Goal: Transaction & Acquisition: Download file/media

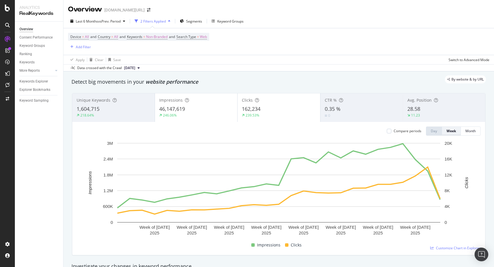
click at [448, 130] on div "Week" at bounding box center [451, 131] width 9 height 5
click at [468, 131] on div "Month" at bounding box center [470, 131] width 10 height 5
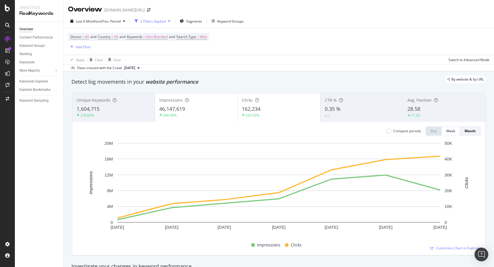
click at [396, 12] on div "Overview trendyol.com/ro" at bounding box center [278, 7] width 431 height 14
click at [164, 38] on span "Non-Branded" at bounding box center [156, 37] width 21 height 8
click at [155, 49] on span "Non-Branded" at bounding box center [148, 50] width 24 height 5
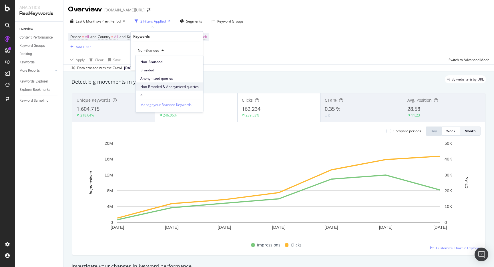
click at [156, 85] on span "Non-Branded & Anonymized queries" at bounding box center [169, 86] width 58 height 5
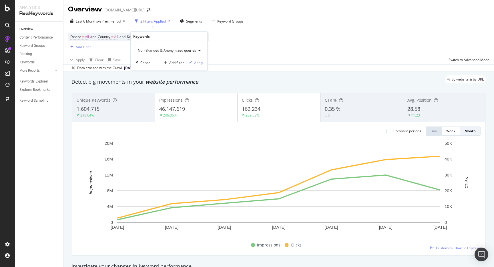
click at [196, 59] on div "Non-Branded & Anonymized queries Cancel Add filter Apply" at bounding box center [169, 55] width 77 height 29
click at [197, 60] on div "Apply" at bounding box center [198, 62] width 9 height 5
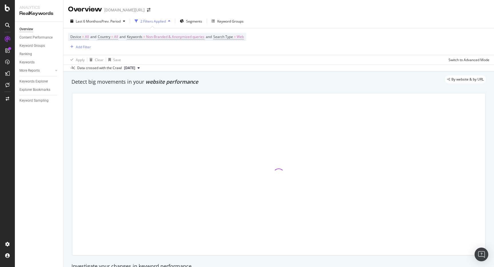
click at [277, 18] on div "Last 6 Months vs Prev. Period 2 Filters Applied Segments Keyword Groups" at bounding box center [278, 22] width 431 height 11
click at [236, 37] on span "=" at bounding box center [235, 36] width 2 height 5
click at [238, 47] on div "Web" at bounding box center [255, 50] width 63 height 9
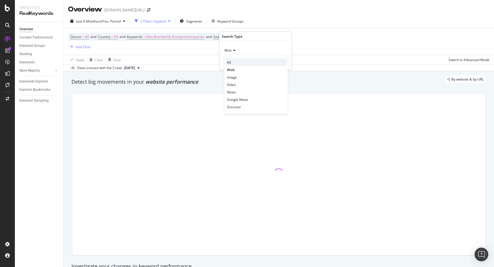
click at [233, 61] on div "All" at bounding box center [256, 62] width 61 height 7
click at [283, 62] on div "Apply" at bounding box center [282, 62] width 9 height 5
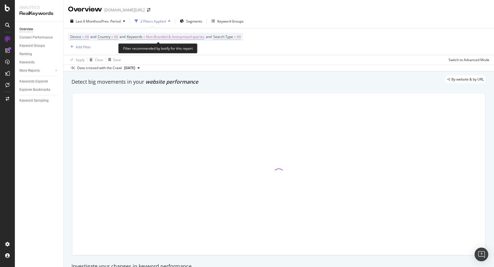
click at [233, 36] on span "Search Type" at bounding box center [223, 36] width 20 height 5
click at [232, 47] on div "All" at bounding box center [255, 50] width 63 height 9
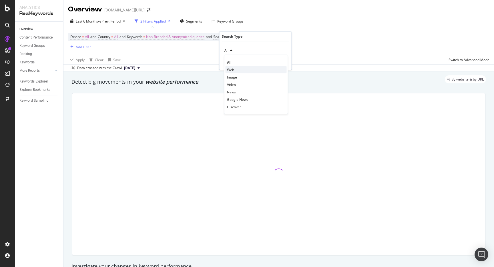
click at [232, 67] on div "Web" at bounding box center [256, 69] width 61 height 7
click at [283, 62] on div "Apply" at bounding box center [282, 62] width 9 height 5
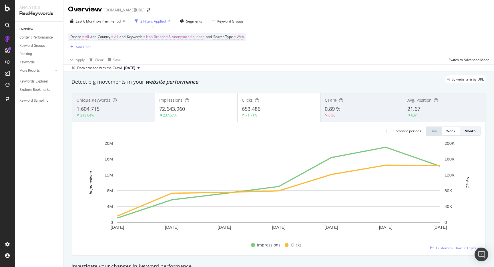
click at [304, 17] on div "Last 6 Months vs Prev. Period 2 Filters Applied Segments Keyword Groups" at bounding box center [278, 22] width 431 height 11
click at [233, 35] on span "Search Type" at bounding box center [223, 36] width 20 height 5
click at [284, 63] on div "Apply" at bounding box center [282, 62] width 9 height 5
click at [290, 27] on div "Last 6 Months vs Prev. Period 2 Filters Applied Segments Keyword Groups" at bounding box center [278, 22] width 431 height 11
click at [443, 135] on button "Week" at bounding box center [451, 131] width 18 height 9
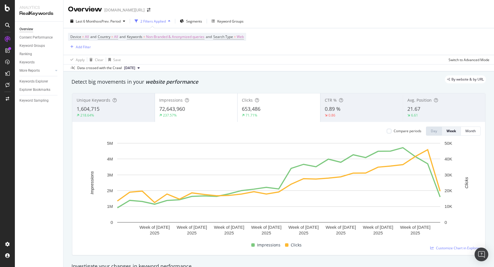
click at [129, 24] on div "Last 6 Months vs Prev. Period 2 Filters Applied Segments Keyword Groups" at bounding box center [157, 21] width 178 height 9
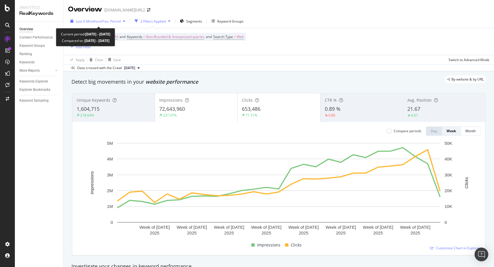
click at [119, 23] on span "vs Prev. Period" at bounding box center [109, 21] width 23 height 5
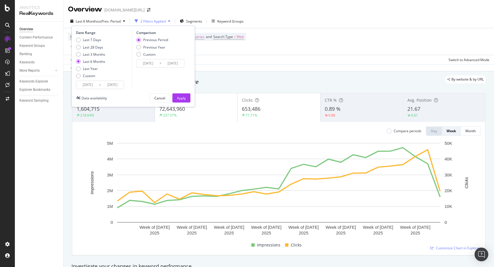
click at [97, 50] on div "Last 7 Days Last 28 Days Last 3 Months Last 6 Months Last Year Custom" at bounding box center [90, 58] width 29 height 43
click at [97, 48] on div "Last 28 Days" at bounding box center [93, 47] width 20 height 5
type input "2025/08/28"
type input "2025/07/31"
type input "2025/08/27"
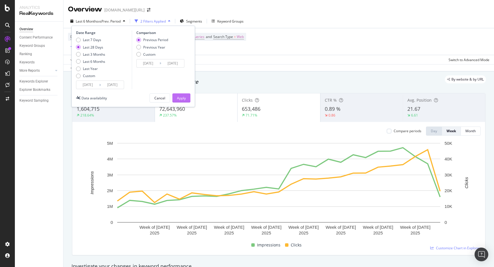
click at [175, 97] on button "Apply" at bounding box center [181, 97] width 18 height 9
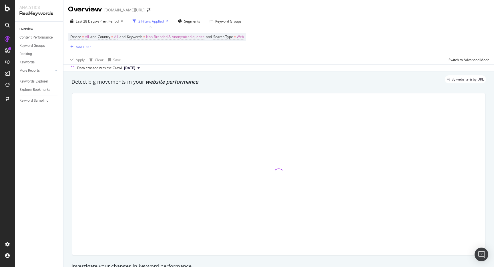
click at [288, 42] on div "Device = All and Country = All and Keywords = Non-Branded & Anonymized queries …" at bounding box center [278, 41] width 421 height 27
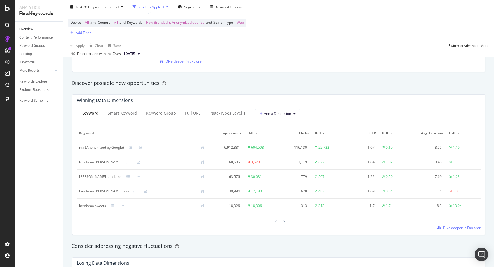
scroll to position [489, 0]
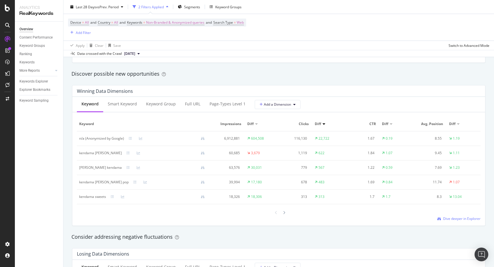
click at [99, 151] on div "kendama krom" at bounding box center [100, 153] width 43 height 5
copy div "kendama krom"
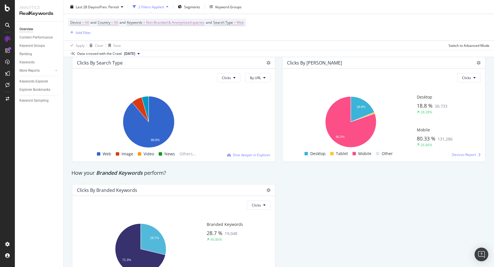
scroll to position [995, 0]
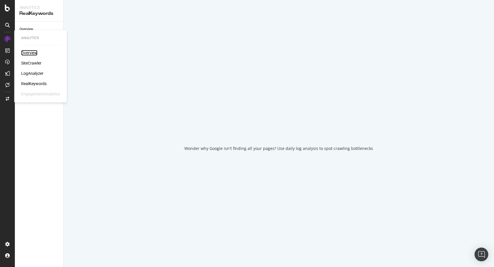
click at [27, 53] on div "Overview" at bounding box center [29, 53] width 16 height 6
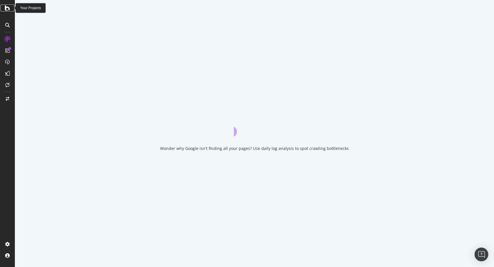
click at [9, 8] on icon at bounding box center [7, 8] width 5 height 7
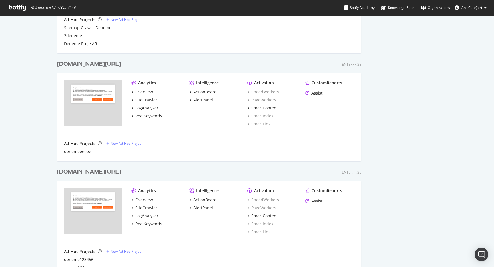
scroll to position [257, 0]
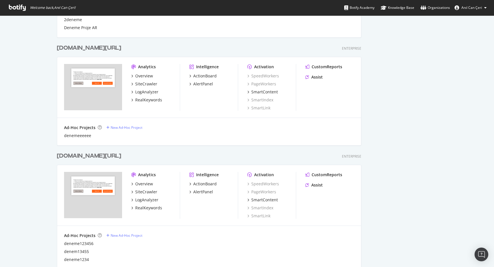
click at [106, 153] on div "[DOMAIN_NAME][URL]" at bounding box center [90, 156] width 67 height 8
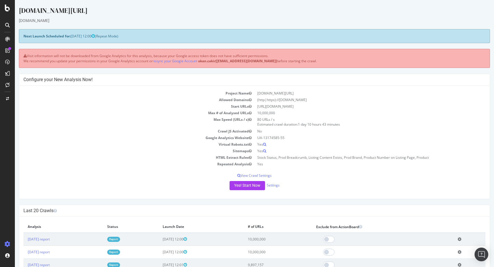
click at [407, 14] on div "[DOMAIN_NAME][URL]" at bounding box center [254, 12] width 471 height 12
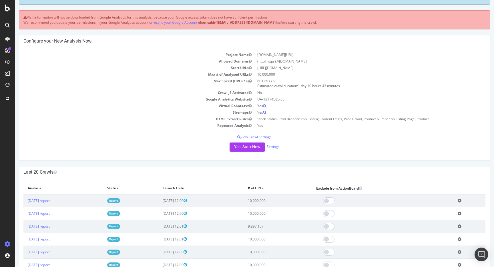
scroll to position [51, 0]
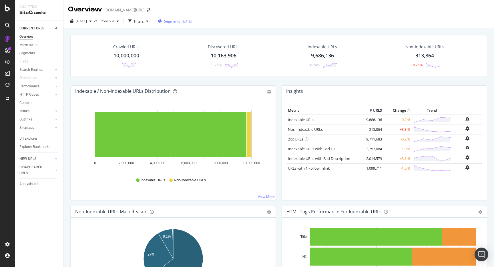
click at [180, 20] on span "Segments" at bounding box center [172, 21] width 16 height 5
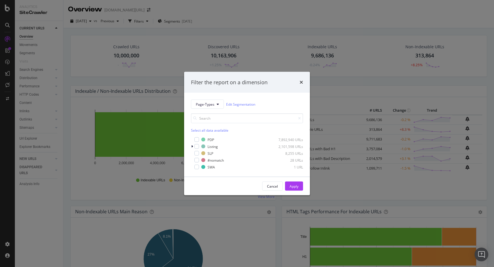
click at [243, 6] on div "Filter the report on a dimension Page-Types Edit Segmentation Select all data a…" at bounding box center [247, 133] width 494 height 267
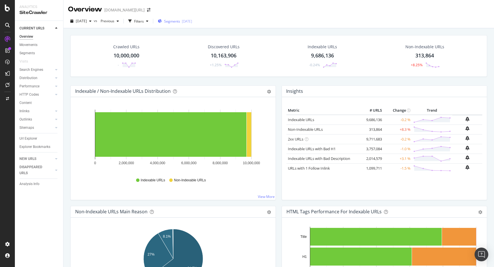
click at [178, 21] on span "Segments" at bounding box center [172, 21] width 16 height 5
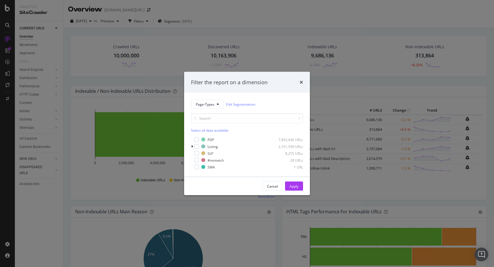
click at [180, 8] on div "Filter the report on a dimension Page-Types Edit Segmentation Select all data a…" at bounding box center [247, 133] width 494 height 267
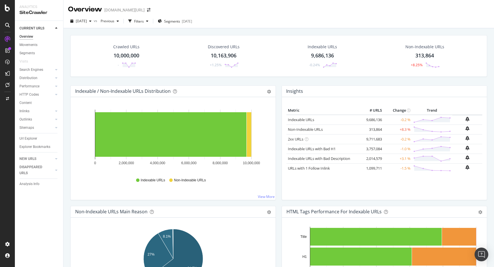
click at [31, 134] on div "Overview Movements Segments Visits Search Engines Top Charts Segments Conversio…" at bounding box center [41, 94] width 44 height 122
click at [30, 140] on div "Url Explorer" at bounding box center [28, 139] width 18 height 6
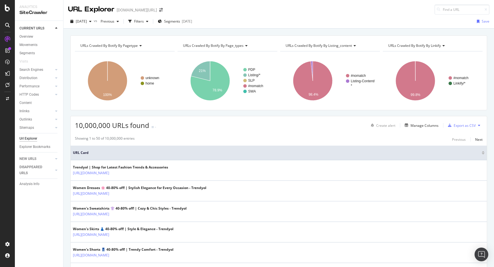
click at [385, 3] on div "URL Explorer trendyol.com/en" at bounding box center [278, 7] width 431 height 15
click at [180, 21] on span "Segments" at bounding box center [172, 21] width 16 height 5
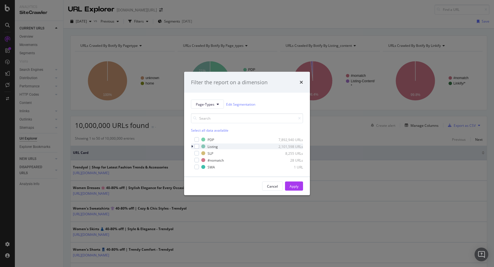
click at [192, 145] on icon "modal" at bounding box center [192, 146] width 2 height 3
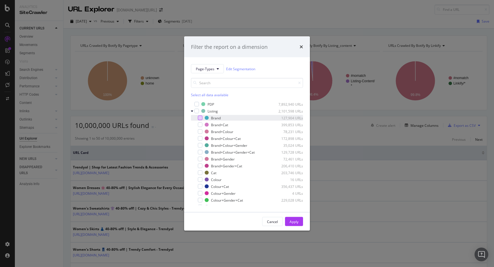
click at [202, 118] on div "modal" at bounding box center [200, 118] width 5 height 5
click at [293, 219] on div "Apply" at bounding box center [294, 221] width 9 height 5
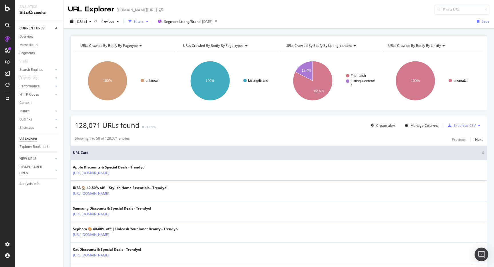
click at [144, 22] on div "Filters" at bounding box center [139, 21] width 10 height 5
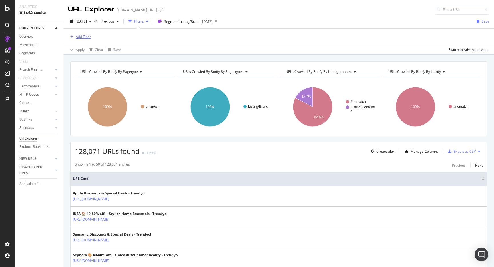
click at [85, 40] on div "Add Filter" at bounding box center [79, 37] width 23 height 6
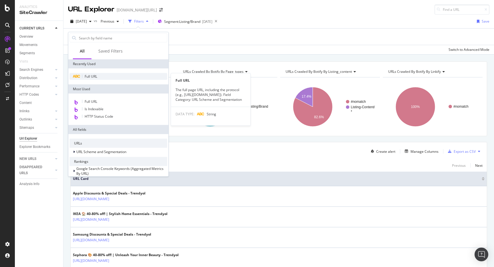
click at [95, 76] on span "Full URL" at bounding box center [91, 76] width 13 height 5
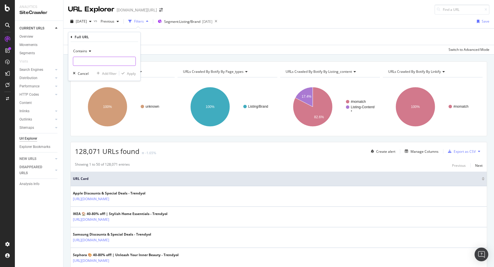
click at [102, 59] on input "text" at bounding box center [104, 61] width 62 height 9
type input "pi="
click at [77, 56] on div "Contains pi=" at bounding box center [104, 56] width 63 height 19
click at [84, 46] on div "Contains pi= Cancel Add filter Apply" at bounding box center [104, 61] width 72 height 39
click at [84, 51] on span "Contains" at bounding box center [80, 51] width 14 height 5
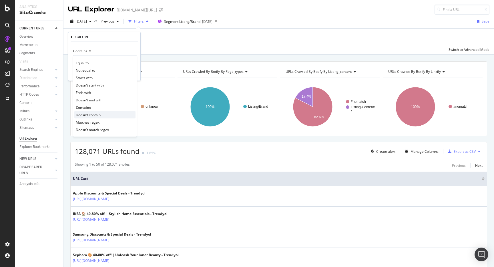
click at [104, 115] on div "Doesn't contain" at bounding box center [104, 114] width 61 height 7
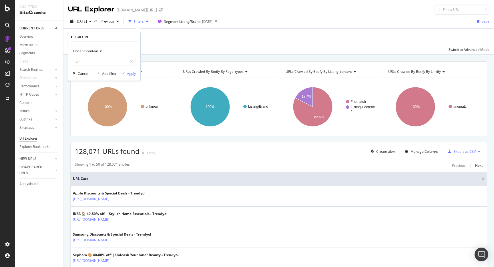
click at [133, 74] on div "Apply" at bounding box center [131, 73] width 9 height 5
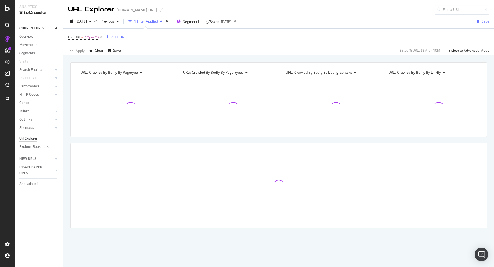
click at [229, 40] on div "Full URL ≠ ^.*pi=.*$ Add Filter" at bounding box center [278, 37] width 421 height 17
click at [289, 12] on div "URL Explorer trendyol.com/en" at bounding box center [278, 7] width 431 height 15
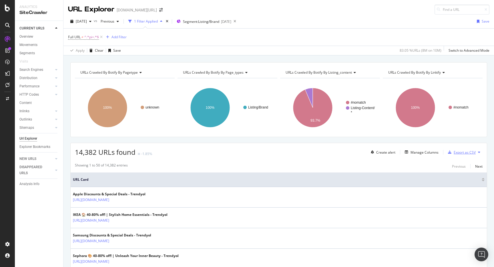
click at [470, 154] on div "Export as CSV" at bounding box center [465, 152] width 22 height 5
click at [411, 148] on div "Create alert Manage Columns Export as CSV" at bounding box center [425, 153] width 114 height 10
click at [411, 153] on div "Manage Columns" at bounding box center [425, 152] width 28 height 5
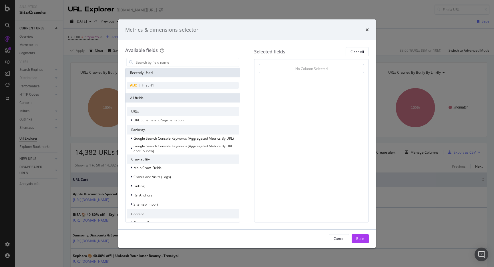
click at [166, 84] on div "First H1" at bounding box center [183, 85] width 112 height 7
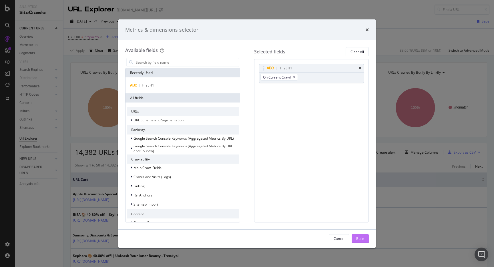
click at [360, 236] on div "Build" at bounding box center [360, 239] width 8 height 9
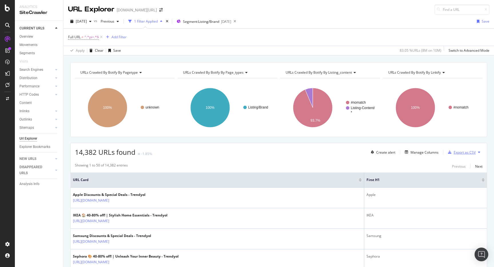
click at [456, 151] on div "Export as CSV" at bounding box center [465, 152] width 22 height 5
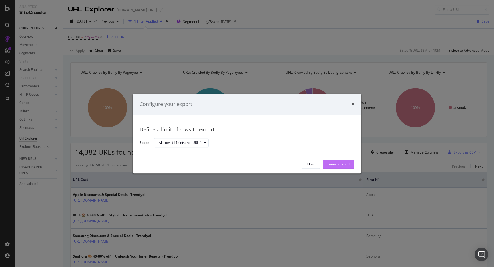
click at [345, 165] on div "Launch Export" at bounding box center [338, 164] width 23 height 5
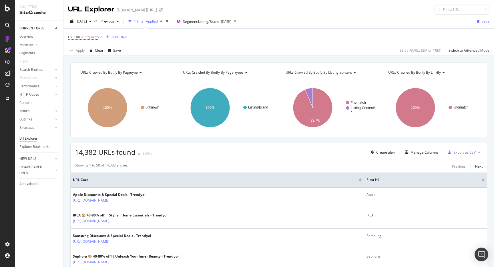
click at [402, 14] on div "URL Explorer trendyol.com/en" at bounding box center [278, 7] width 431 height 15
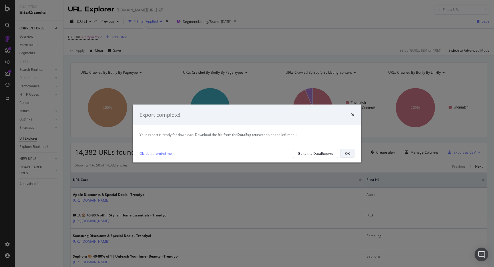
click at [346, 154] on div "OK" at bounding box center [347, 153] width 5 height 5
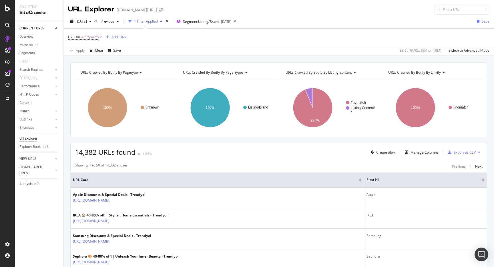
click at [315, 19] on div "2025 Sep. 2nd vs Previous 1 Filter Applied Segment: Listing/Brand 2025-08-21 Sa…" at bounding box center [278, 22] width 431 height 11
click at [244, 41] on div "Full URL ≠ ^.*pi=.*$ Add Filter" at bounding box center [278, 37] width 421 height 17
click at [423, 151] on div "Manage Columns" at bounding box center [425, 152] width 28 height 5
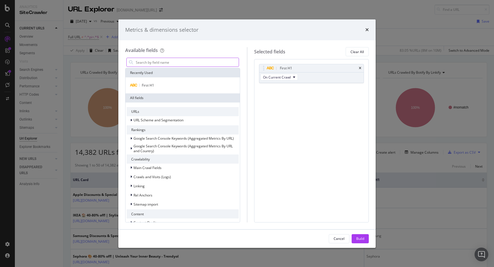
click at [205, 62] on input "modal" at bounding box center [186, 62] width 103 height 9
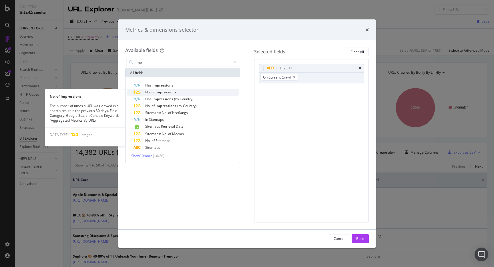
type input "imp"
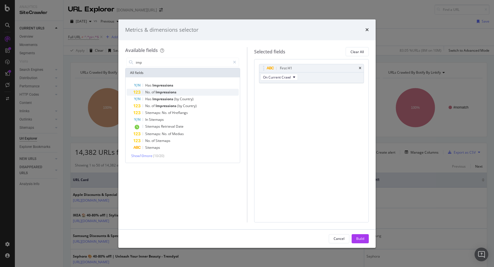
click at [159, 92] on span "Impressions" at bounding box center [166, 92] width 21 height 5
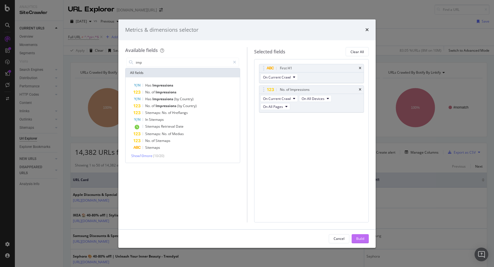
click at [364, 238] on div "Build" at bounding box center [360, 238] width 8 height 5
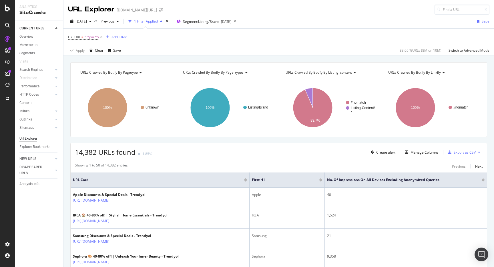
click at [462, 152] on div "Export as CSV" at bounding box center [465, 152] width 22 height 5
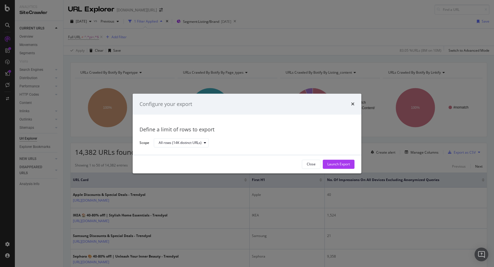
click at [345, 163] on div "Launch Export" at bounding box center [338, 164] width 23 height 5
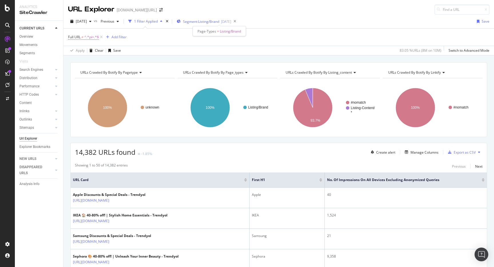
click at [219, 21] on span "Segment: Listing/Brand" at bounding box center [201, 21] width 36 height 5
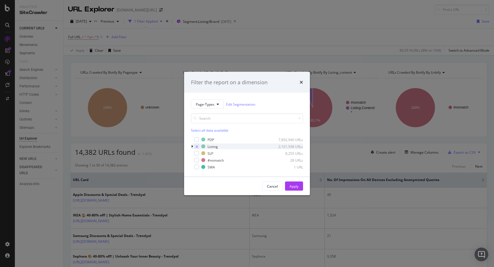
click at [192, 147] on icon "modal" at bounding box center [192, 146] width 2 height 3
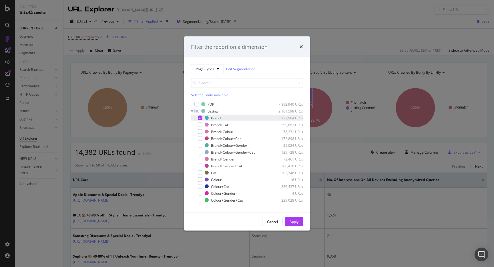
click at [202, 117] on div "modal" at bounding box center [200, 118] width 5 height 5
click at [200, 122] on div "Brand+Cat 399,853 URLs" at bounding box center [247, 125] width 112 height 6
click at [292, 221] on div "Apply" at bounding box center [294, 221] width 9 height 5
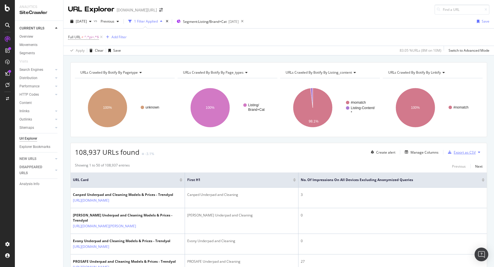
click at [464, 152] on div "Export as CSV" at bounding box center [465, 152] width 22 height 5
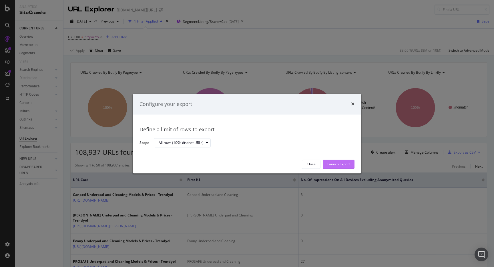
click at [350, 166] on div "Launch Export" at bounding box center [338, 164] width 23 height 5
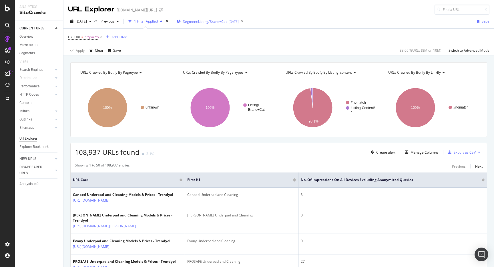
click at [236, 19] on div "Segment: Listing/Brand+Cat 2025-08-21" at bounding box center [208, 21] width 62 height 9
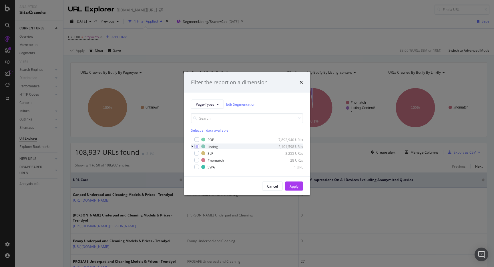
click at [191, 146] on icon "modal" at bounding box center [192, 146] width 2 height 3
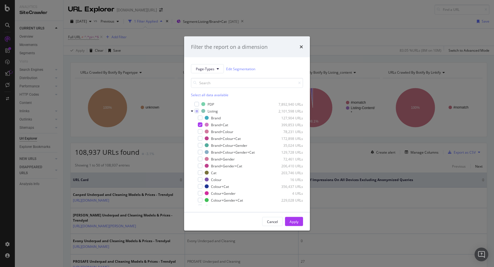
click at [355, 22] on div "Filter the report on a dimension Page-Types Edit Segmentation Select all data a…" at bounding box center [247, 133] width 494 height 267
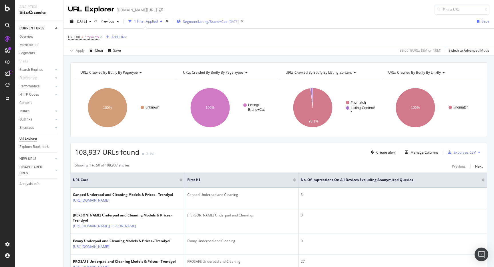
click at [227, 19] on span "Segment: Listing/Brand+Cat" at bounding box center [205, 21] width 44 height 5
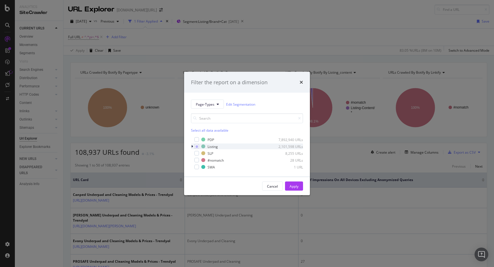
click at [192, 148] on icon "modal" at bounding box center [192, 146] width 2 height 3
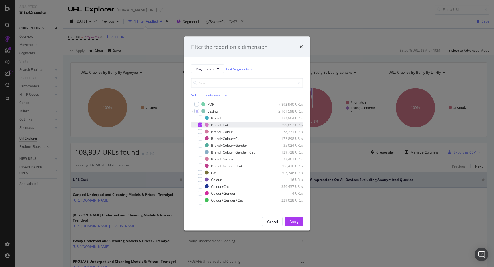
click at [200, 125] on icon "modal" at bounding box center [200, 124] width 3 height 3
click at [200, 130] on div "modal" at bounding box center [200, 132] width 5 height 5
click at [298, 220] on div "Apply" at bounding box center [294, 221] width 9 height 5
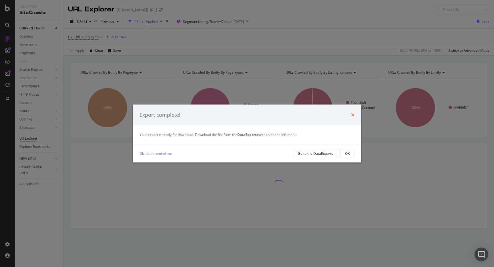
click at [353, 115] on icon "times" at bounding box center [352, 115] width 3 height 5
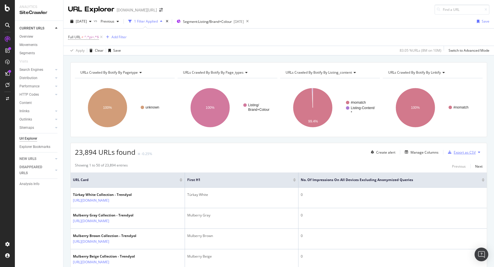
click at [460, 154] on div "Export as CSV" at bounding box center [465, 152] width 22 height 5
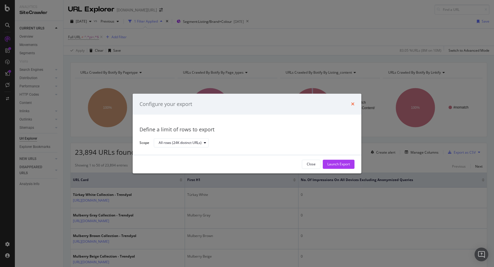
click at [353, 105] on icon "times" at bounding box center [352, 104] width 3 height 5
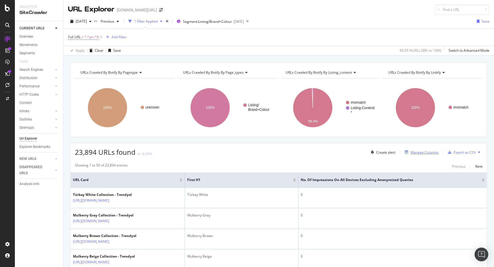
click at [424, 151] on div "Manage Columns" at bounding box center [425, 152] width 28 height 5
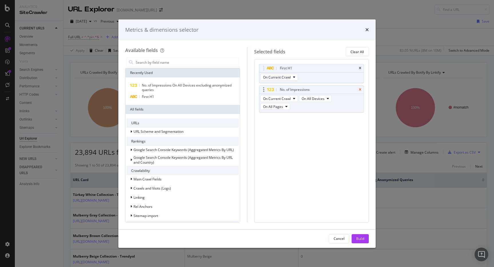
click at [360, 90] on icon "times" at bounding box center [360, 89] width 3 height 3
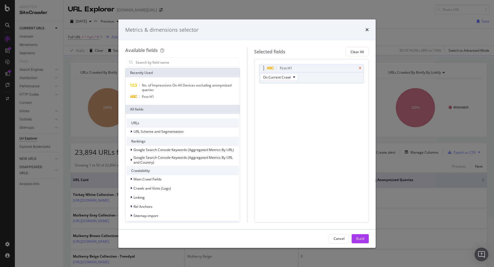
click at [360, 68] on icon "times" at bounding box center [360, 68] width 3 height 3
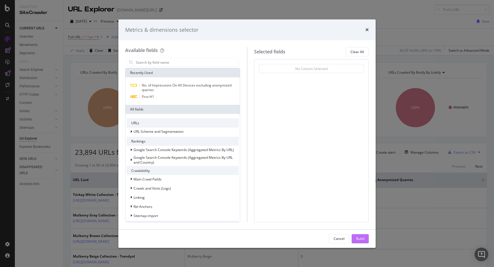
click at [358, 242] on div "Build" at bounding box center [360, 239] width 8 height 9
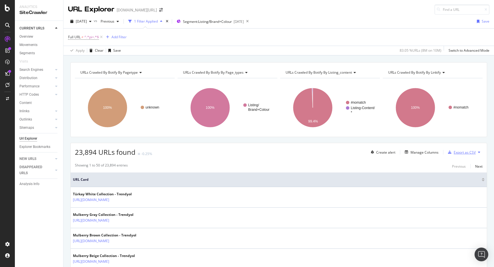
click at [456, 152] on div "Export as CSV" at bounding box center [465, 152] width 22 height 5
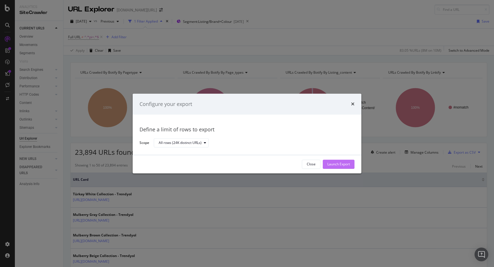
click at [344, 167] on div "Launch Export" at bounding box center [338, 164] width 23 height 5
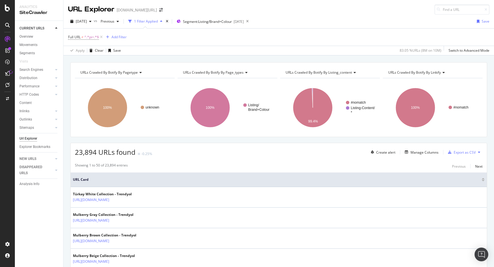
click at [320, 37] on div "Full URL ≠ ^.*pi=.*$ Add Filter" at bounding box center [278, 37] width 421 height 17
click at [218, 22] on span "Segment: Listing/Brand+Colour" at bounding box center [207, 21] width 49 height 5
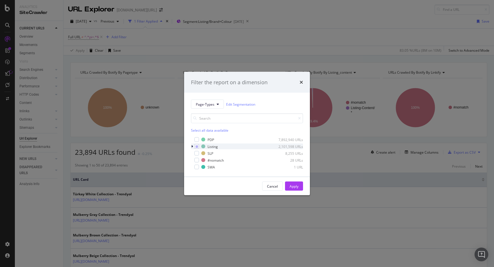
click at [193, 146] on icon "modal" at bounding box center [192, 146] width 2 height 3
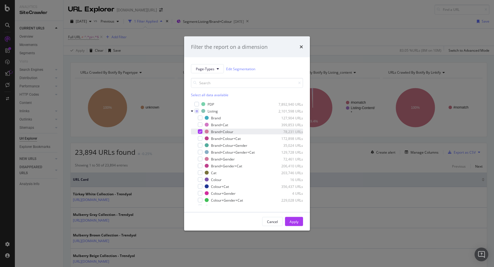
click at [201, 133] on icon "modal" at bounding box center [200, 131] width 3 height 3
click at [201, 136] on div "modal" at bounding box center [200, 138] width 5 height 5
click at [290, 219] on div "Apply" at bounding box center [294, 221] width 9 height 5
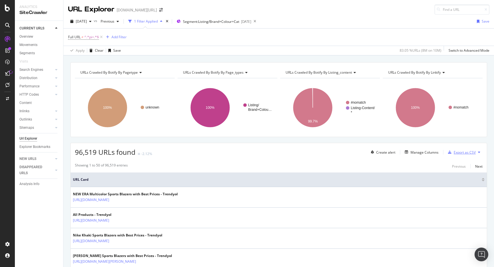
click at [475, 155] on div "Export as CSV" at bounding box center [465, 152] width 22 height 5
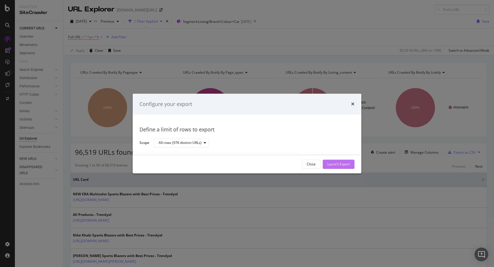
click at [344, 162] on div "Launch Export" at bounding box center [338, 164] width 23 height 5
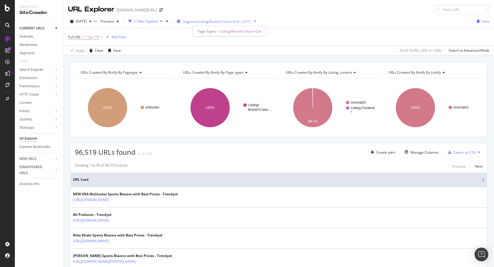
click at [210, 22] on span "Segment: Listing/Brand+Colour+Cat" at bounding box center [211, 21] width 56 height 5
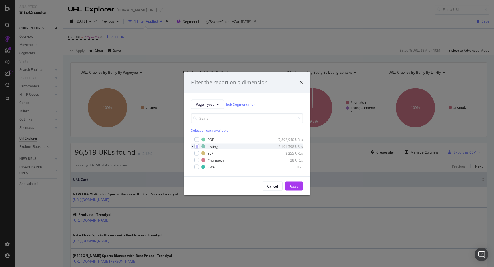
click at [192, 146] on icon "modal" at bounding box center [192, 146] width 2 height 3
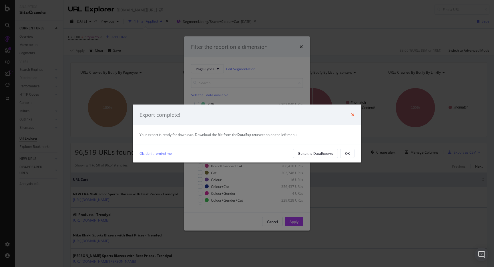
click at [353, 116] on icon "times" at bounding box center [352, 115] width 3 height 5
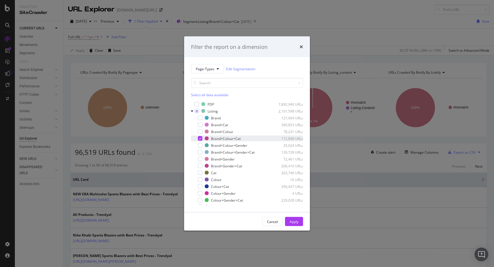
click at [200, 138] on icon "modal" at bounding box center [200, 138] width 3 height 3
click at [200, 146] on div "modal" at bounding box center [200, 145] width 5 height 5
click at [298, 222] on div "Apply" at bounding box center [294, 221] width 9 height 5
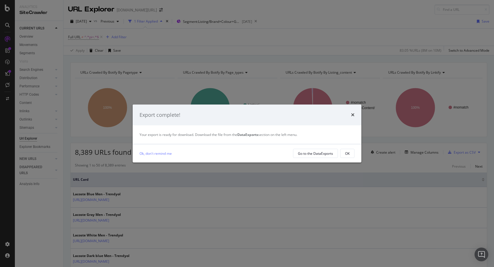
click at [364, 10] on div "Export complete! Your export is ready for download. Download the file from the …" at bounding box center [247, 133] width 494 height 267
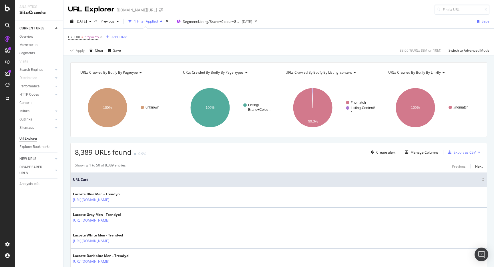
click at [459, 155] on div "Export as CSV" at bounding box center [465, 152] width 22 height 5
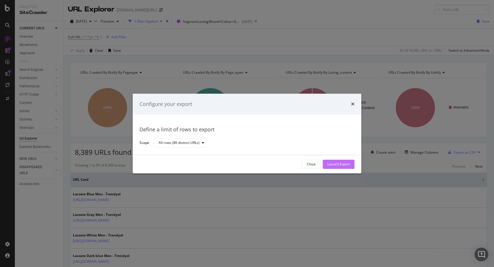
click at [342, 165] on div "Launch Export" at bounding box center [338, 164] width 23 height 5
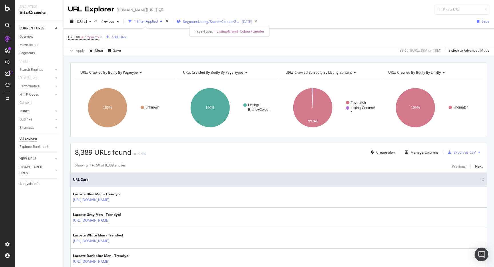
click at [231, 23] on span "Segment: Listing/Brand+Colour+Gender" at bounding box center [211, 21] width 57 height 5
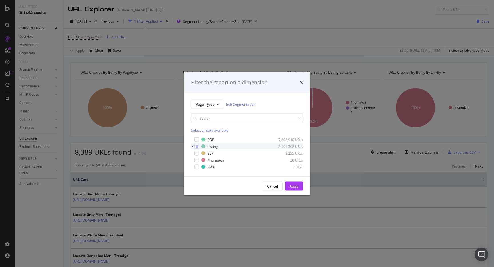
click at [192, 149] on div "modal" at bounding box center [192, 147] width 3 height 6
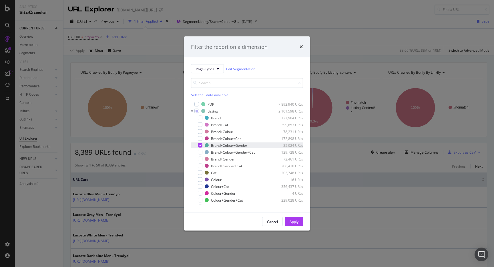
click at [199, 146] on icon "modal" at bounding box center [200, 145] width 3 height 3
click at [200, 160] on div "modal" at bounding box center [200, 159] width 5 height 5
click at [301, 222] on button "Apply" at bounding box center [294, 221] width 18 height 9
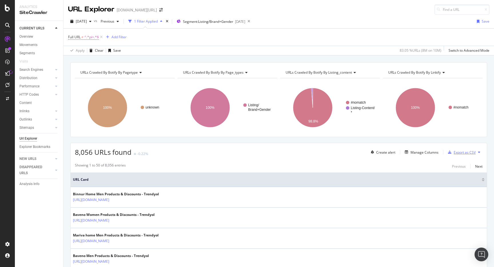
click at [455, 149] on div "Export as CSV" at bounding box center [461, 152] width 30 height 9
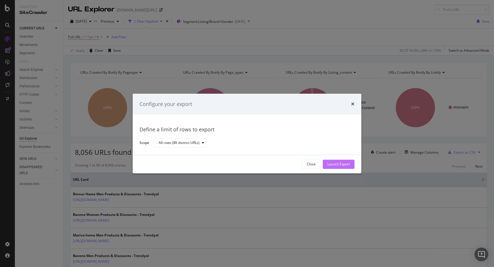
click at [334, 162] on div "Launch Export" at bounding box center [338, 164] width 23 height 5
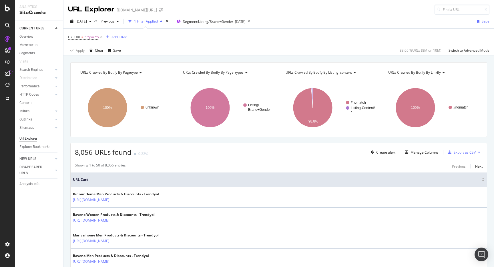
click at [325, 21] on div "2025 Sep. 2nd vs Previous 1 Filter Applied Segment: Listing/Brand+Gender 2025-0…" at bounding box center [278, 22] width 431 height 11
click at [232, 24] on div "Segment: Listing/Brand+Gender 2025-08-21" at bounding box center [211, 21] width 69 height 9
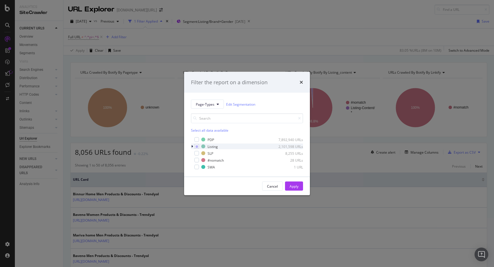
click at [191, 146] on icon "modal" at bounding box center [192, 146] width 2 height 3
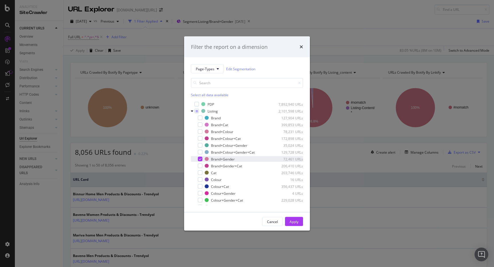
click at [200, 159] on icon "modal" at bounding box center [200, 159] width 3 height 3
click at [200, 162] on div "Brand 127,904 URLs Brand+Cat 399,853 URLs Brand+Colour 78,231 URLs Brand+Colour…" at bounding box center [247, 169] width 112 height 109
click at [200, 164] on div "modal" at bounding box center [200, 166] width 5 height 5
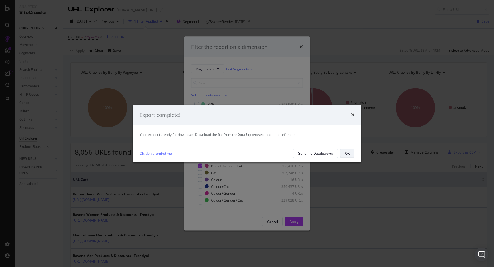
click at [346, 154] on div "OK" at bounding box center [347, 153] width 5 height 5
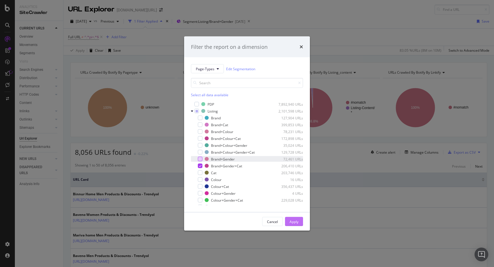
click at [302, 222] on button "Apply" at bounding box center [294, 221] width 18 height 9
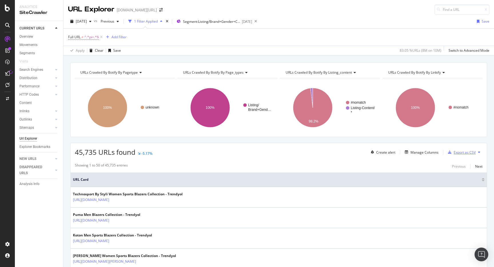
click at [466, 157] on button "Export as CSV" at bounding box center [461, 152] width 30 height 9
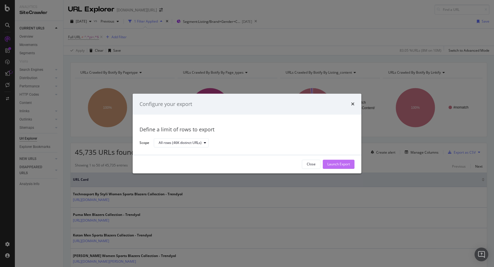
click at [331, 163] on div "Launch Export" at bounding box center [338, 164] width 23 height 5
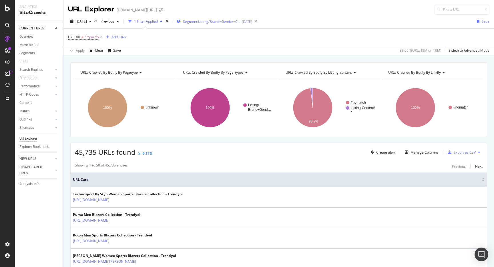
click at [233, 25] on div "Segment: Listing/Brand+Gender+Cat 2025-08-21" at bounding box center [214, 21] width 75 height 9
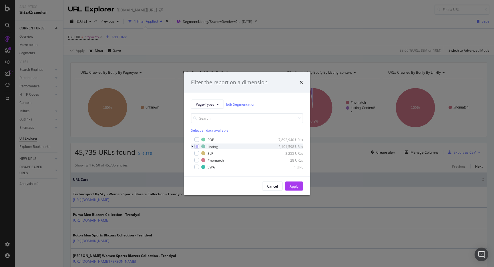
click at [193, 147] on div "modal" at bounding box center [192, 147] width 3 height 6
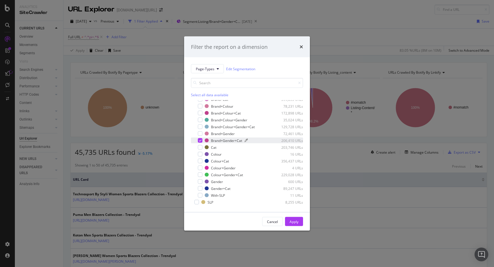
scroll to position [37, 0]
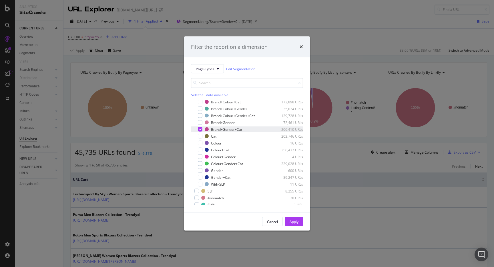
click at [200, 128] on icon "modal" at bounding box center [200, 129] width 3 height 3
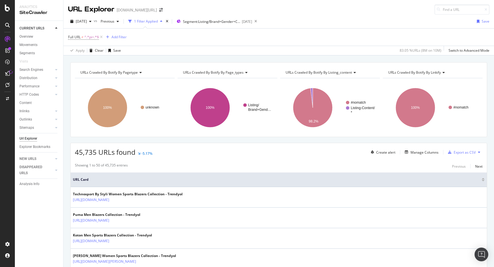
click at [336, 31] on div "Full URL ≠ ^.*pi=.*$ Add Filter" at bounding box center [278, 37] width 421 height 17
click at [224, 19] on span "Segment: Listing/Brand+Gender+Cat" at bounding box center [211, 21] width 57 height 5
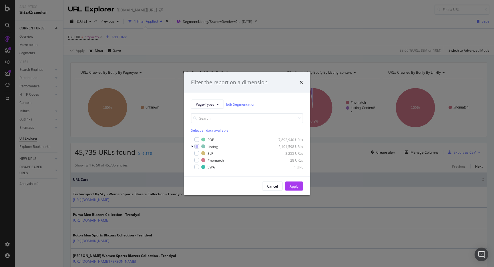
click at [354, 25] on div "Filter the report on a dimension Page-Types Edit Segmentation Select all data a…" at bounding box center [247, 133] width 494 height 267
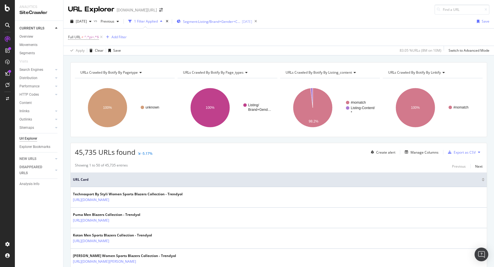
click at [234, 25] on div "Segment: Listing/Brand+Gender+Cat 2025-08-21" at bounding box center [214, 21] width 75 height 9
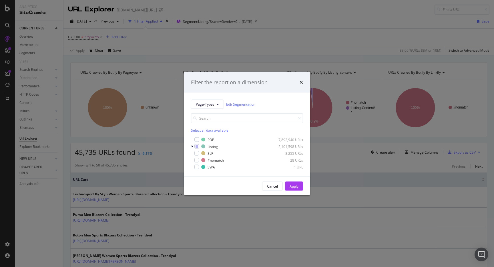
click at [319, 24] on div "Filter the report on a dimension Page-Types Edit Segmentation Select all data a…" at bounding box center [247, 133] width 494 height 267
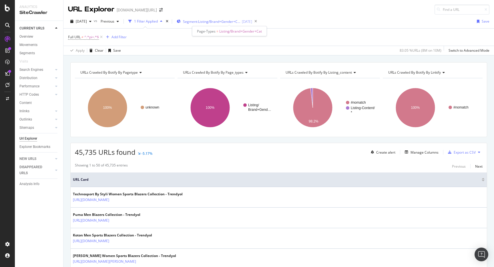
click at [218, 22] on span "Segment: Listing/Brand+Gender+Cat" at bounding box center [211, 21] width 57 height 5
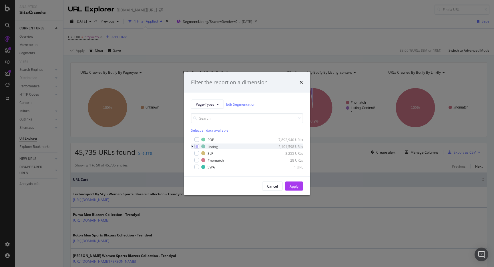
click at [192, 146] on icon "modal" at bounding box center [192, 146] width 2 height 3
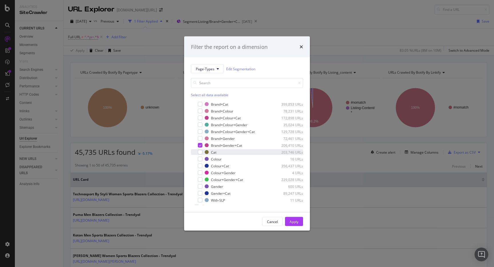
scroll to position [23, 0]
click at [199, 141] on div "modal" at bounding box center [200, 143] width 5 height 5
click at [202, 165] on div "modal" at bounding box center [200, 164] width 5 height 5
click at [202, 172] on div "modal" at bounding box center [200, 171] width 5 height 5
click at [202, 176] on div "modal" at bounding box center [200, 178] width 5 height 5
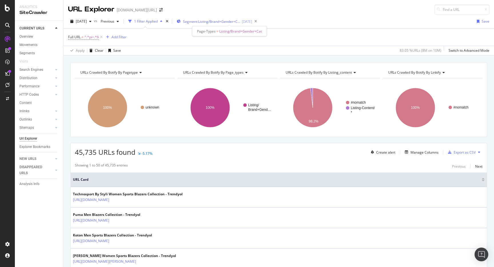
click at [226, 24] on span "Segment: Listing/Brand+Gender+Cat" at bounding box center [211, 21] width 57 height 5
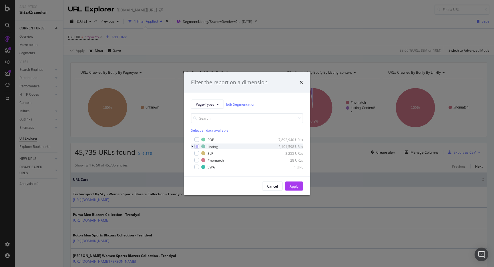
click at [193, 147] on div "modal" at bounding box center [192, 147] width 3 height 6
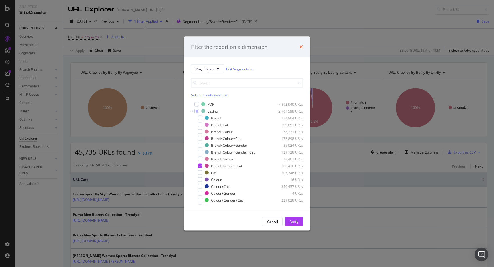
click at [301, 46] on icon "times" at bounding box center [301, 47] width 3 height 5
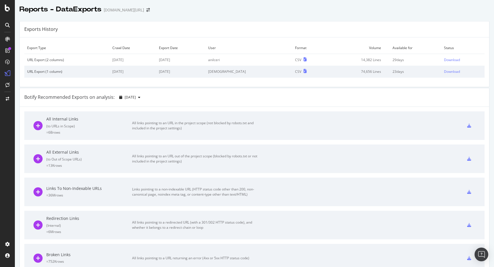
click at [448, 62] on td "Download" at bounding box center [462, 60] width 43 height 12
click at [448, 59] on div "Download" at bounding box center [452, 59] width 16 height 5
click at [399, 16] on div at bounding box center [254, 15] width 479 height 2
click at [445, 20] on div "Exports History Export Type Crawl Date Export Date User Format Volume Available…" at bounding box center [254, 252] width 479 height 470
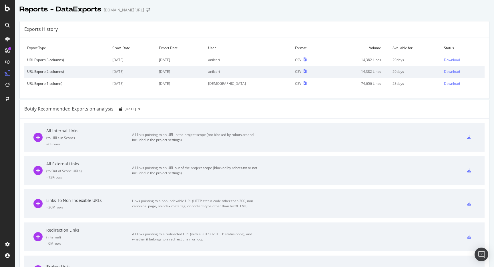
click at [452, 63] on td "Download" at bounding box center [462, 60] width 43 height 12
click at [452, 60] on div "Download" at bounding box center [452, 59] width 16 height 5
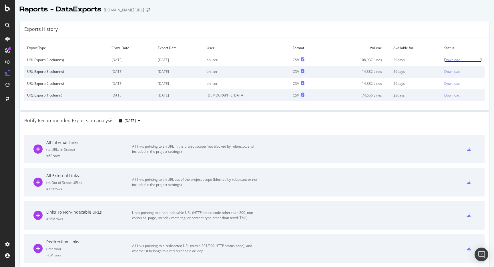
click at [444, 60] on div "Download" at bounding box center [452, 59] width 16 height 5
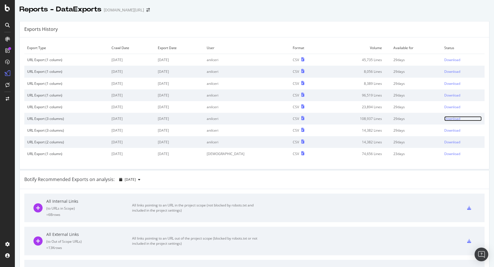
click at [446, 117] on div "Download" at bounding box center [452, 118] width 16 height 5
click at [451, 108] on div "Download" at bounding box center [452, 107] width 16 height 5
click at [451, 96] on div "Download" at bounding box center [452, 95] width 16 height 5
click at [449, 85] on div "Download" at bounding box center [452, 83] width 16 height 5
click at [448, 71] on div "Download" at bounding box center [452, 71] width 16 height 5
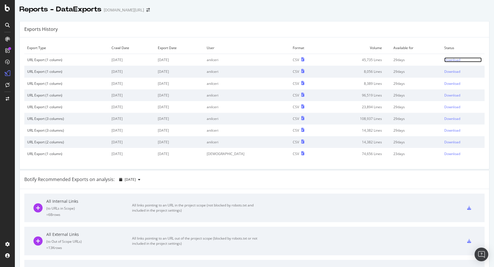
click at [448, 59] on div "Download" at bounding box center [452, 59] width 16 height 5
click at [415, 15] on div at bounding box center [254, 15] width 479 height 2
